Goal: Find specific page/section: Find specific page/section

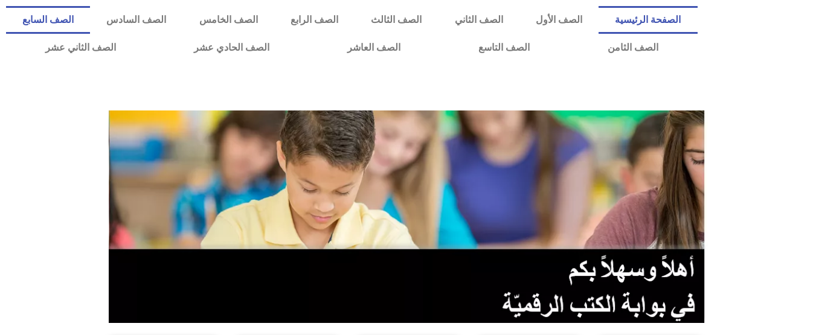
click at [90, 28] on link "الصف السابع" at bounding box center [48, 20] width 84 height 28
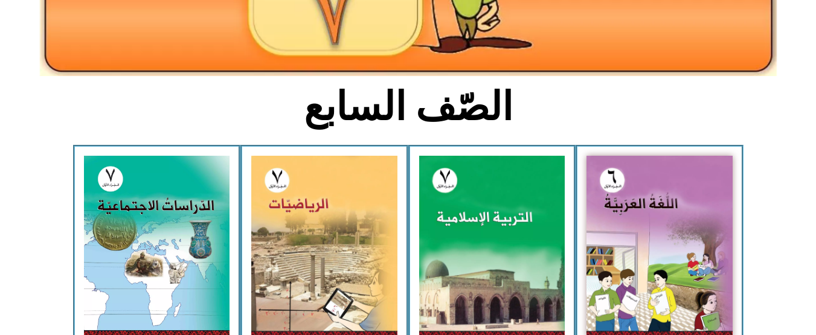
scroll to position [239, 0]
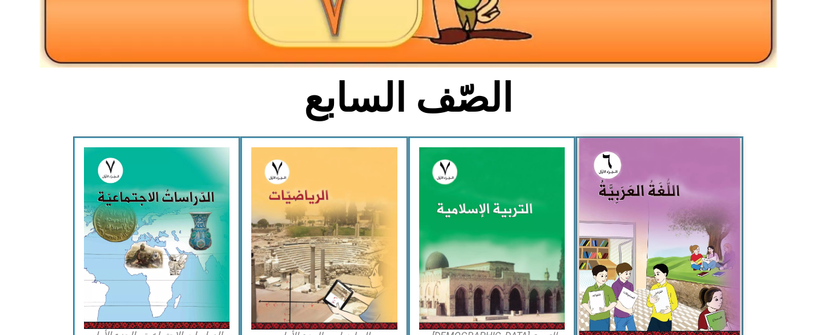
click at [641, 201] on img at bounding box center [659, 238] width 161 height 201
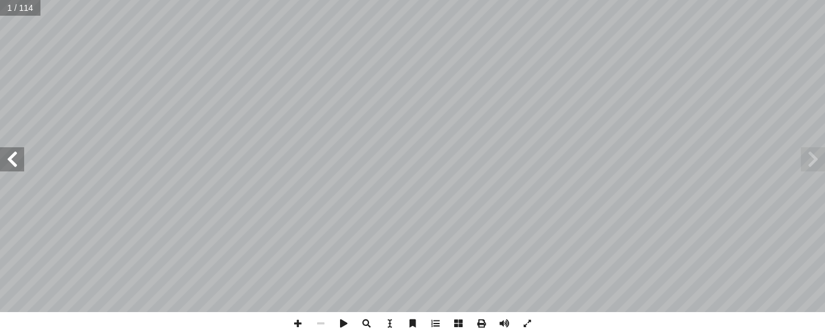
click at [11, 156] on span at bounding box center [12, 159] width 24 height 24
click at [296, 320] on span at bounding box center [297, 323] width 23 height 23
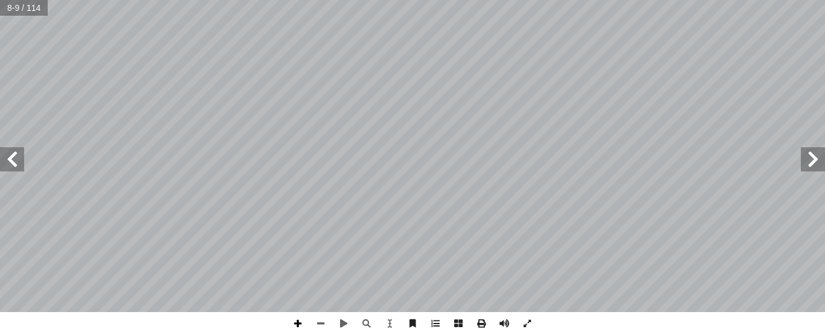
click at [298, 319] on span at bounding box center [297, 323] width 23 height 23
click at [565, 0] on html "الصفحة الرئيسية الصف الأول الصف الثاني الصف الثالث الصف الرابع الصف الخامس الصف…" at bounding box center [412, 55] width 825 height 110
